Goal: Transaction & Acquisition: Book appointment/travel/reservation

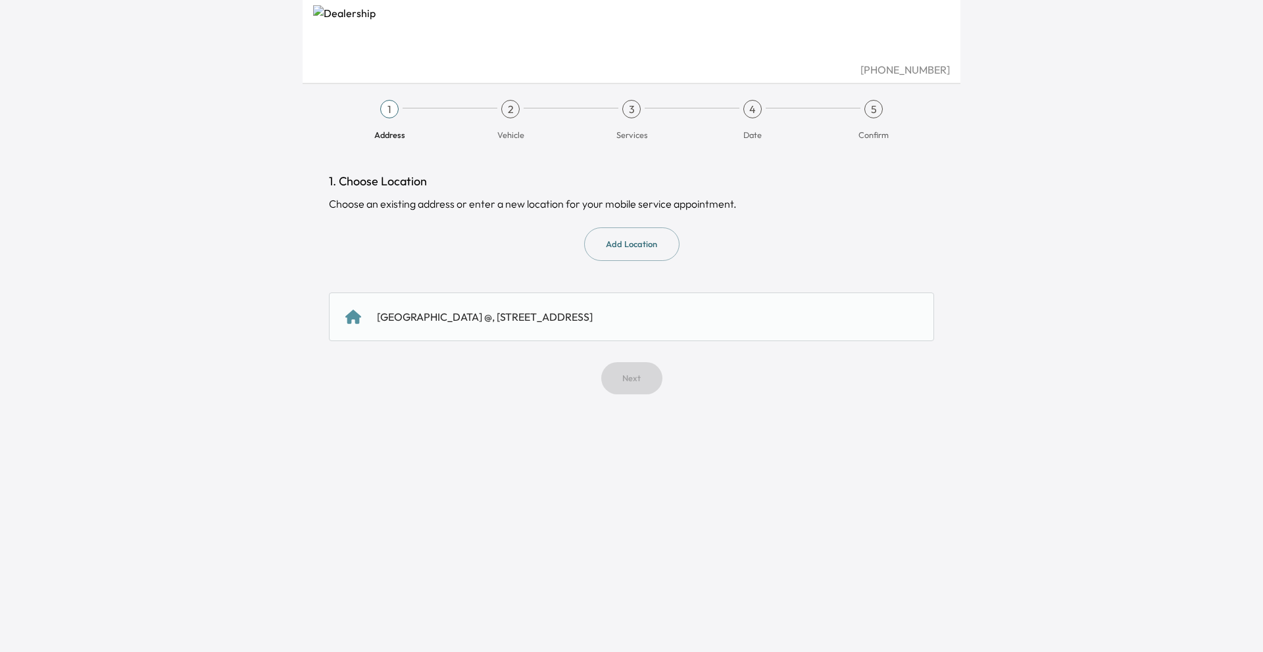
click at [506, 312] on div "[GEOGRAPHIC_DATA] @, [STREET_ADDRESS]" at bounding box center [485, 317] width 216 height 16
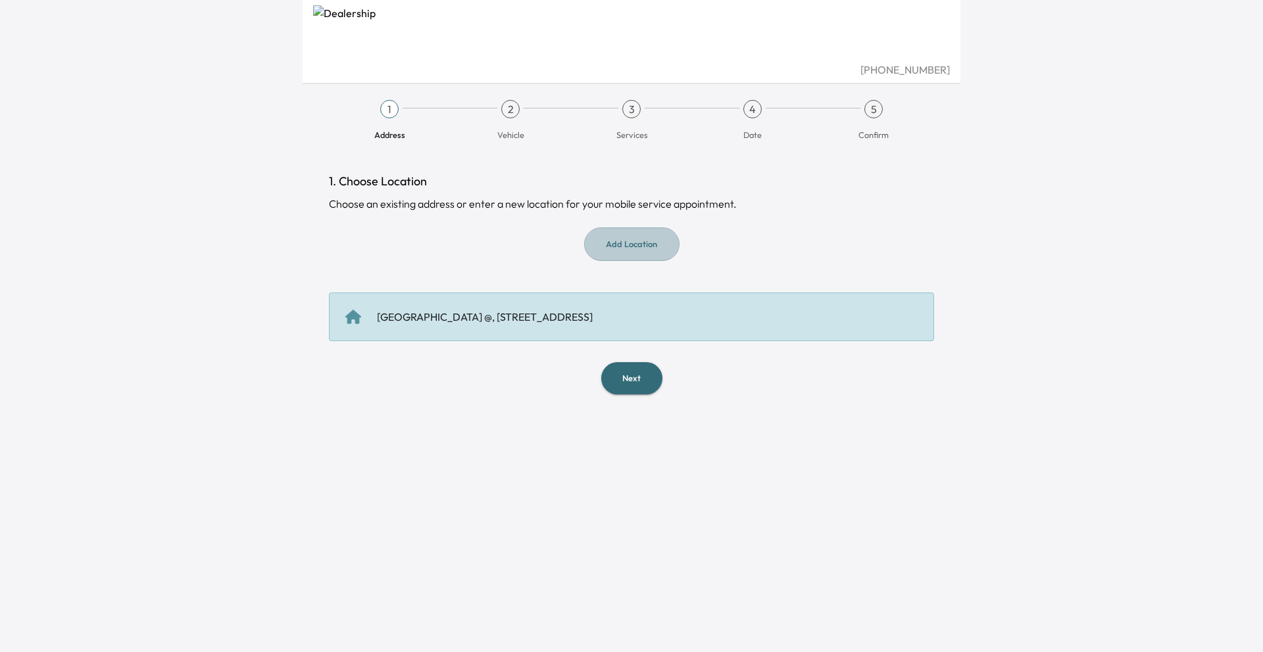
click at [611, 236] on button "Add Location" at bounding box center [631, 245] width 95 height 34
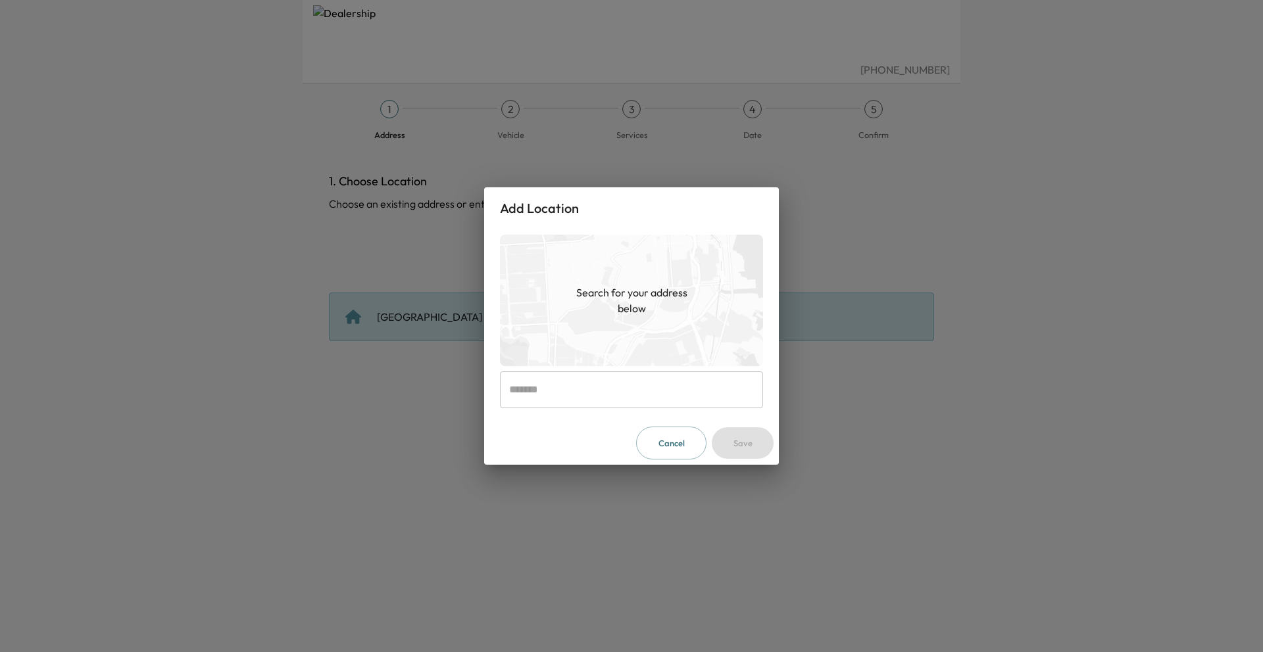
click at [695, 453] on button "Cancel" at bounding box center [671, 444] width 70 height 34
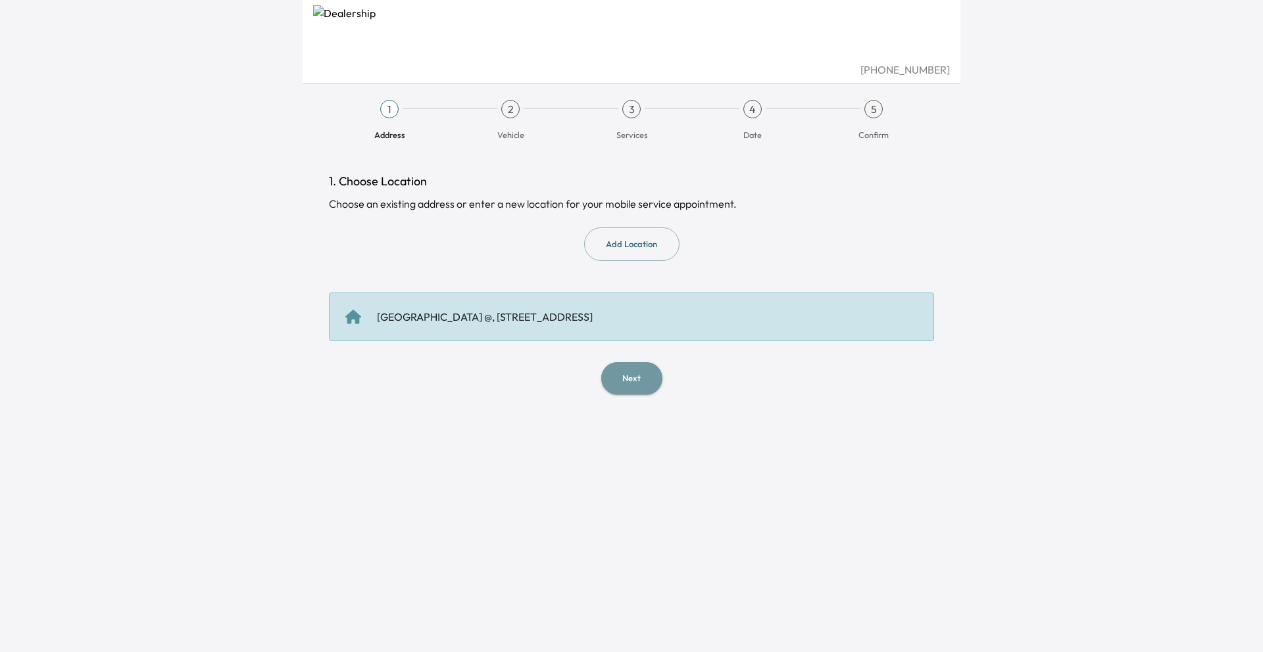
click at [620, 370] on button "Next" at bounding box center [631, 378] width 61 height 32
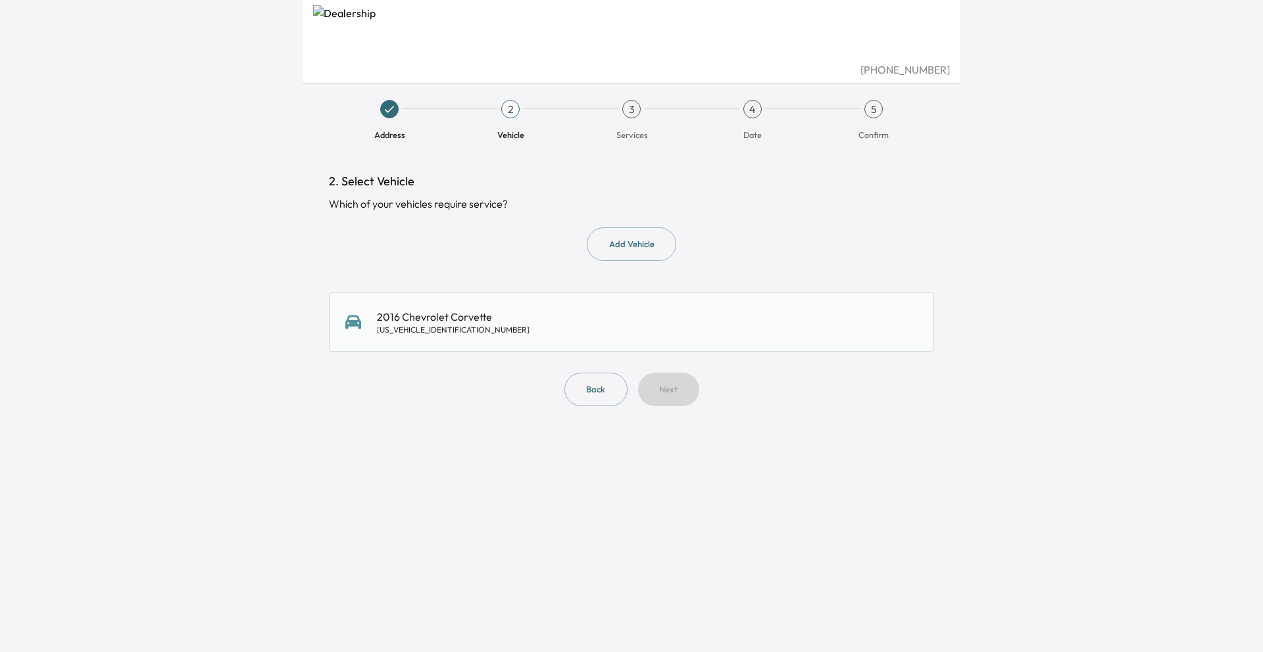
click at [468, 314] on div "2016 Chevrolet Corvette [US_VEHICLE_IDENTIFICATION_NUMBER]" at bounding box center [453, 322] width 153 height 26
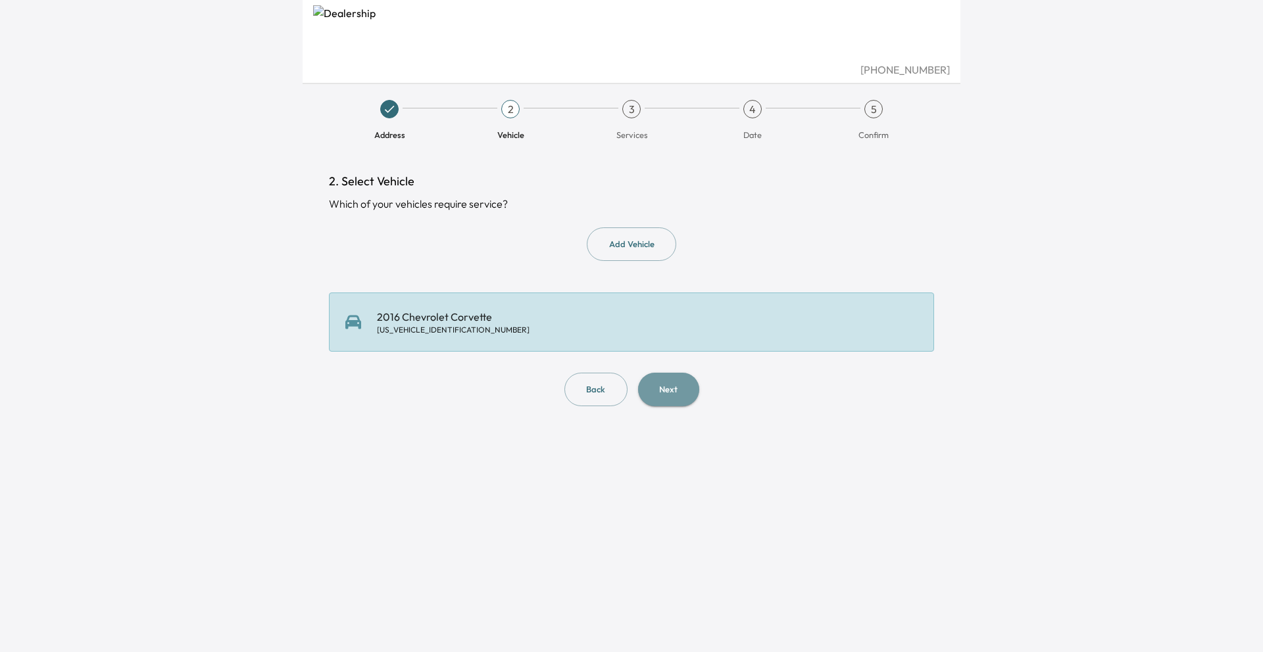
click at [671, 383] on button "Next" at bounding box center [668, 390] width 61 height 34
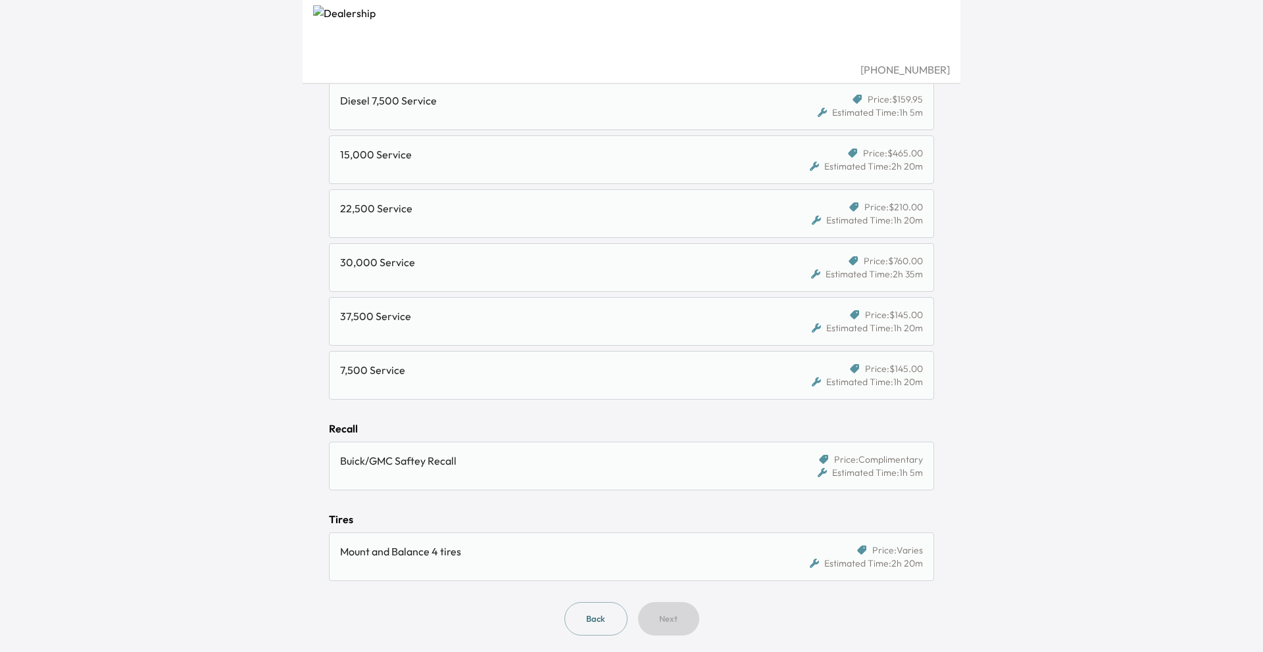
scroll to position [894, 0]
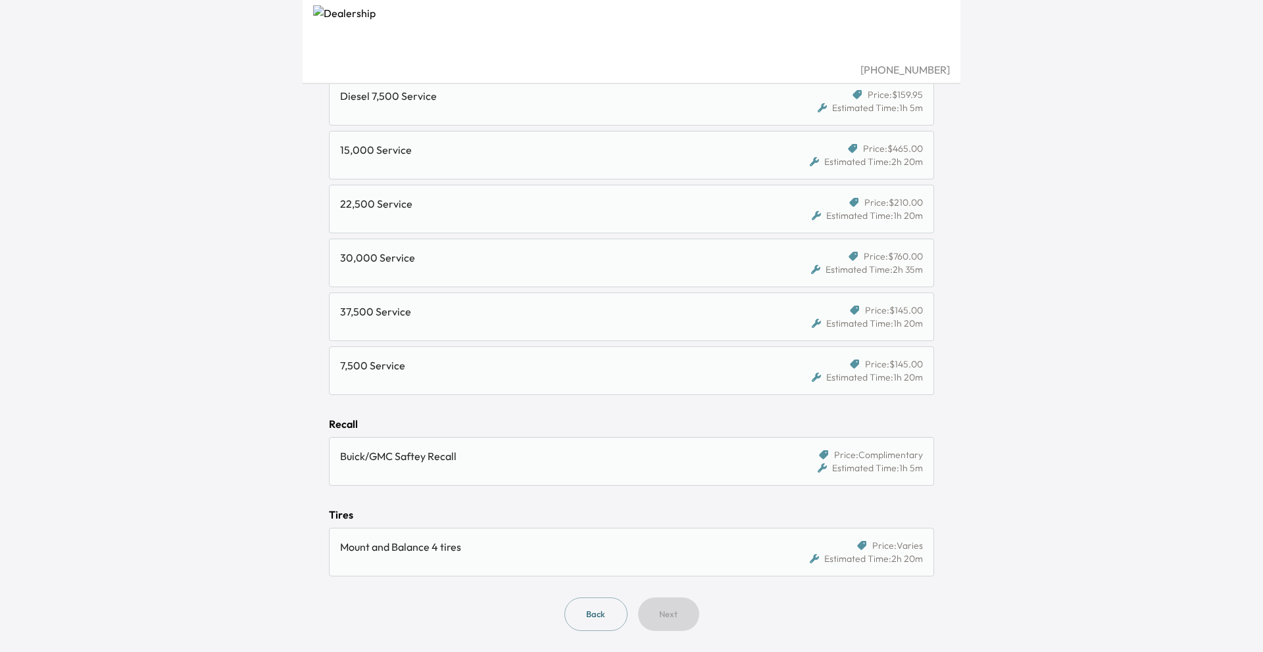
click at [750, 544] on div "Mount and Balance 4 tires" at bounding box center [553, 547] width 427 height 16
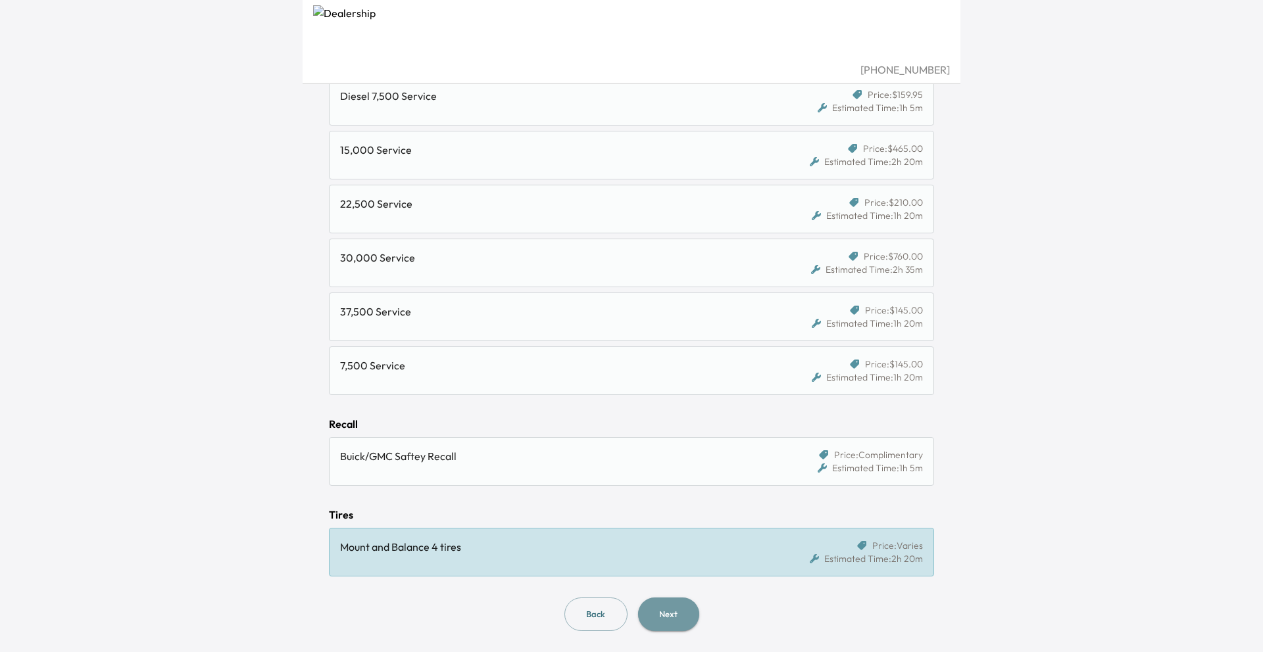
click at [662, 617] on button "Next" at bounding box center [668, 615] width 61 height 34
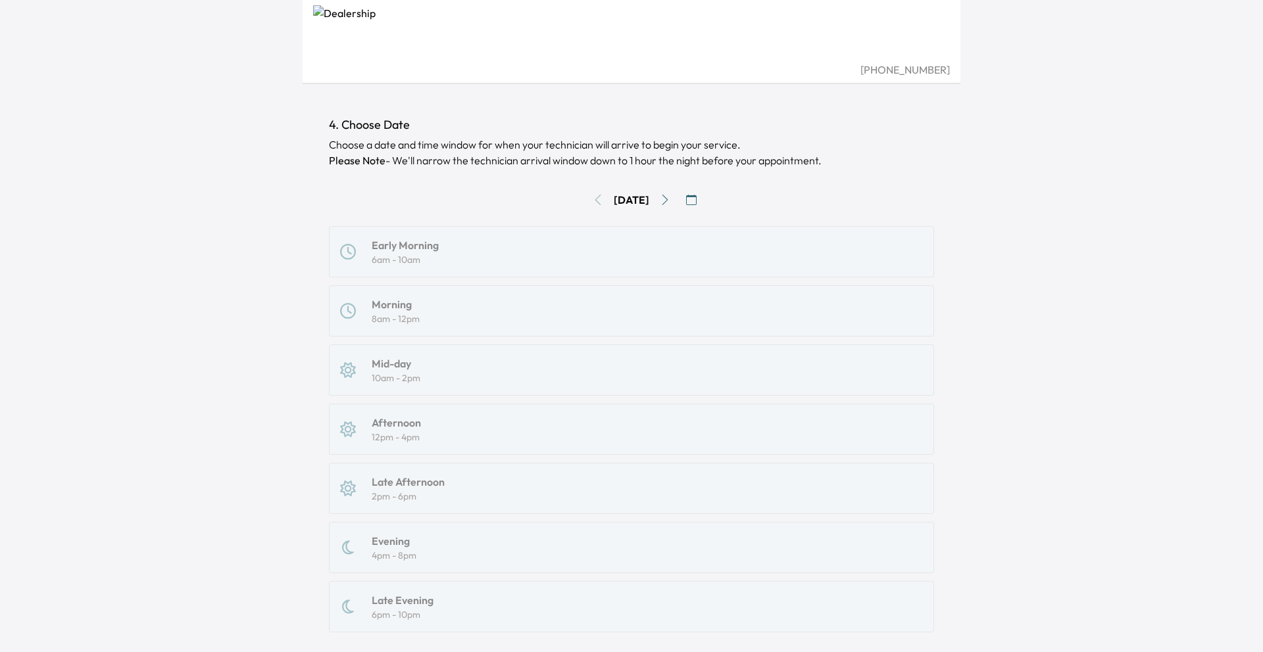
scroll to position [57, 0]
click at [668, 199] on icon "Go to next day" at bounding box center [665, 199] width 6 height 11
click at [670, 195] on icon "Go to next day" at bounding box center [665, 199] width 11 height 11
click at [593, 200] on icon "Go to previous day" at bounding box center [598, 199] width 11 height 11
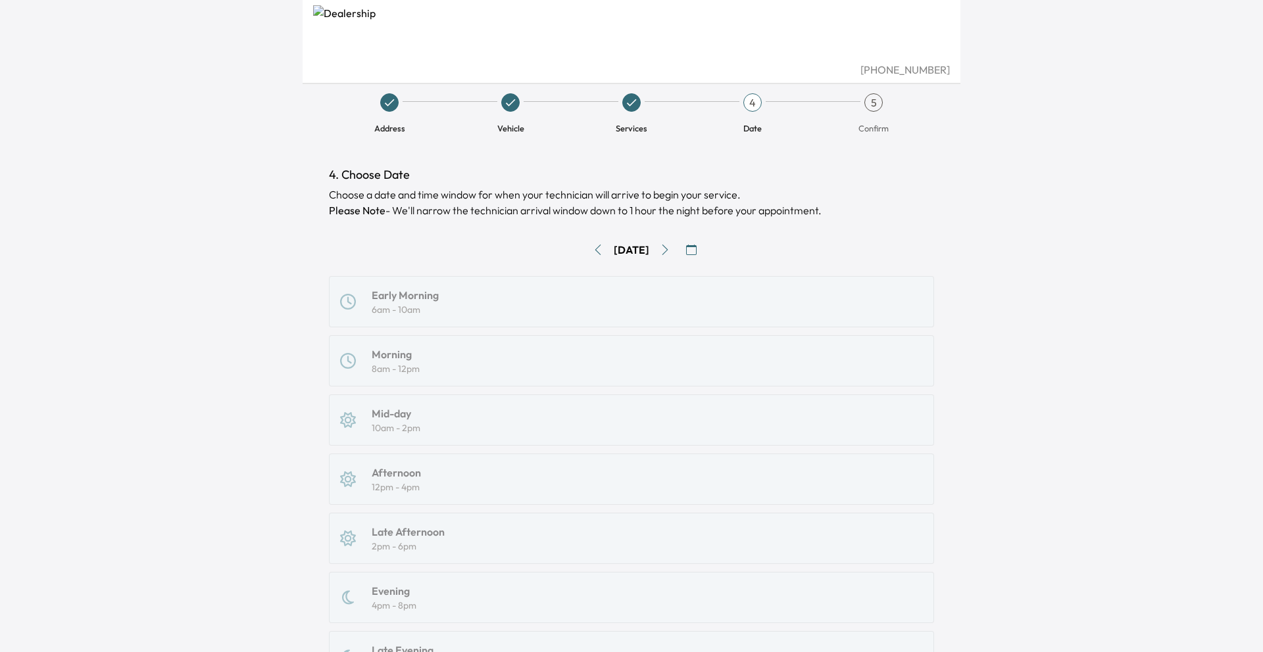
scroll to position [0, 0]
